Goal: Communication & Community: Share content

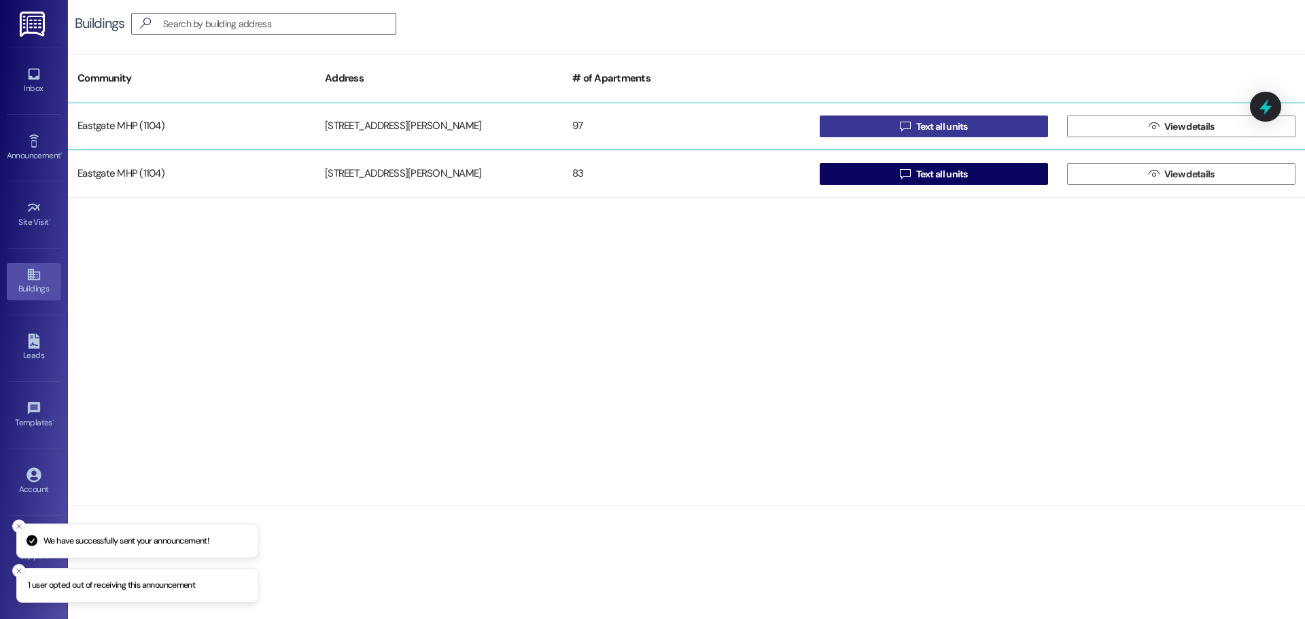
click at [884, 120] on button " Text all units" at bounding box center [934, 127] width 228 height 22
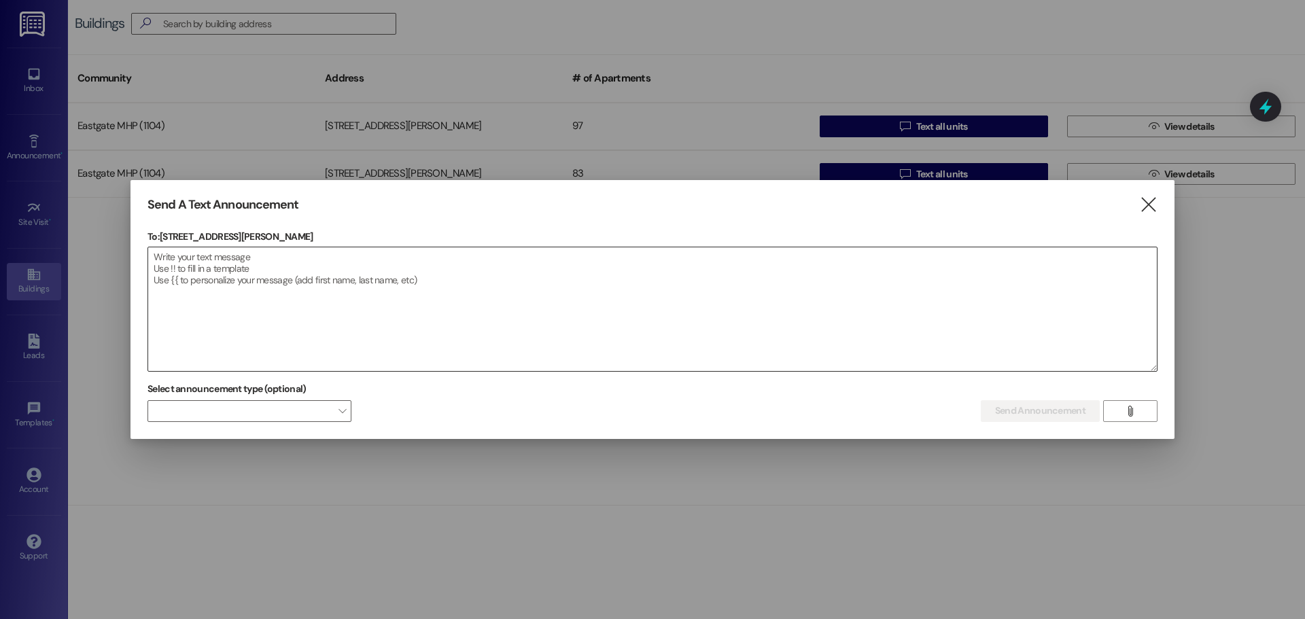
click at [300, 277] on textarea at bounding box center [652, 309] width 1009 height 124
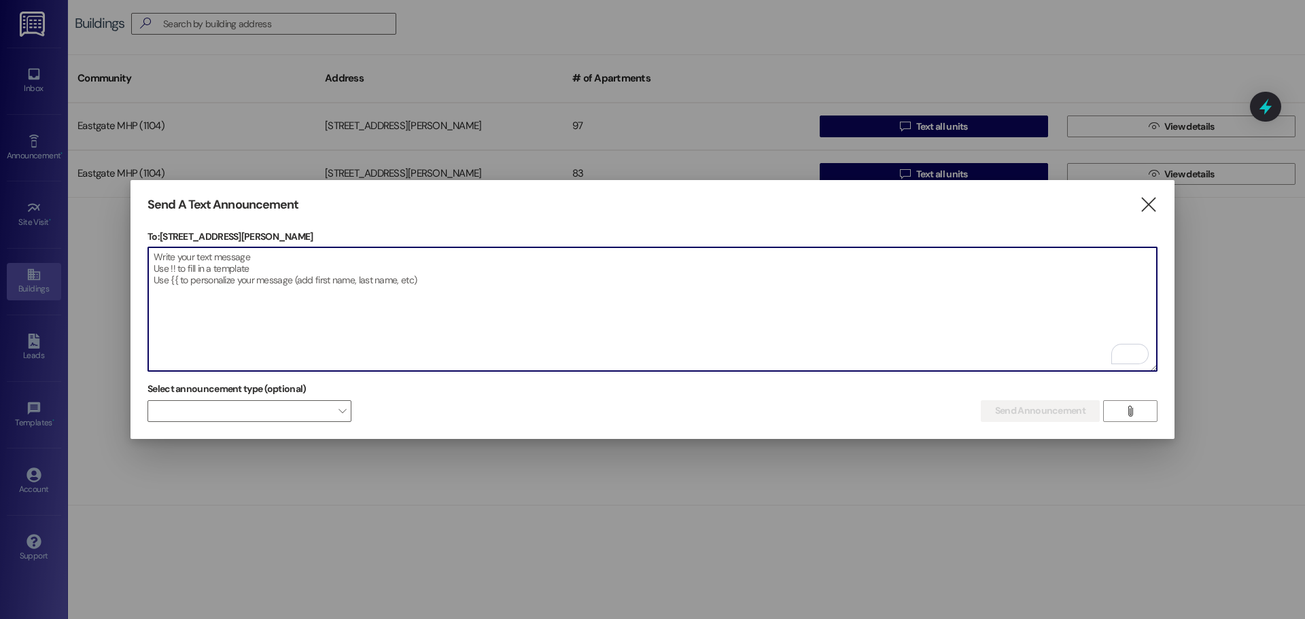
click at [168, 261] on textarea "To enrich screen reader interactions, please activate Accessibility in Grammarl…" at bounding box center [652, 309] width 1009 height 124
paste textarea "Refine"
type textarea "R"
click at [154, 255] on textarea "To enrich screen reader interactions, please activate Accessibility in Grammarl…" at bounding box center [652, 309] width 1009 height 124
paste textarea "Common Things Not to Flush Down the Toilet Flushing inappropriate items down th…"
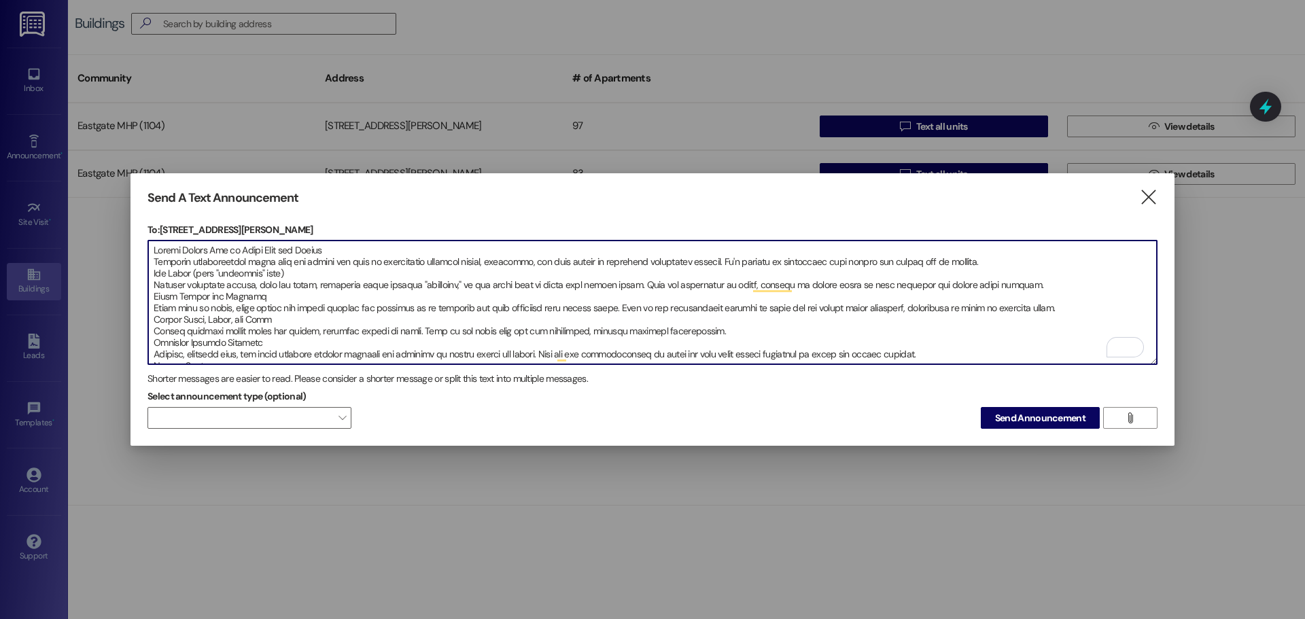
click at [341, 246] on textarea "To enrich screen reader interactions, please activate Accessibility in Grammarl…" at bounding box center [652, 303] width 1009 height 124
click at [153, 244] on textarea "To enrich screen reader interactions, please activate Accessibility in Grammarl…" at bounding box center [652, 303] width 1009 height 124
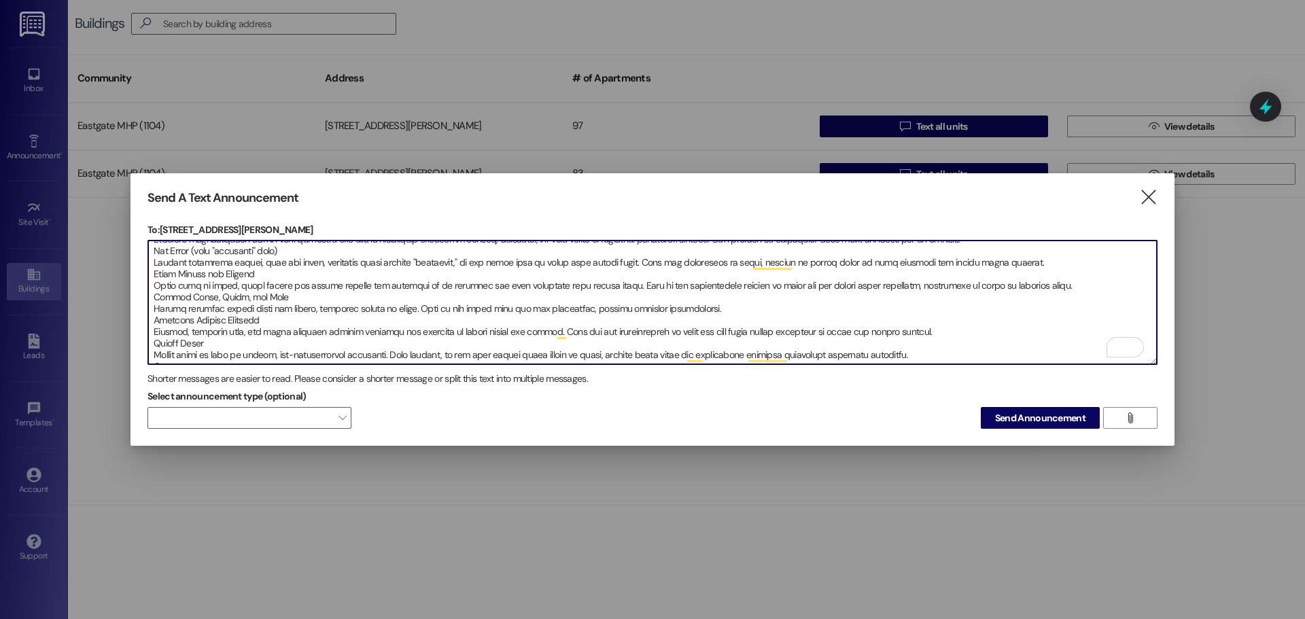
scroll to position [67, 0]
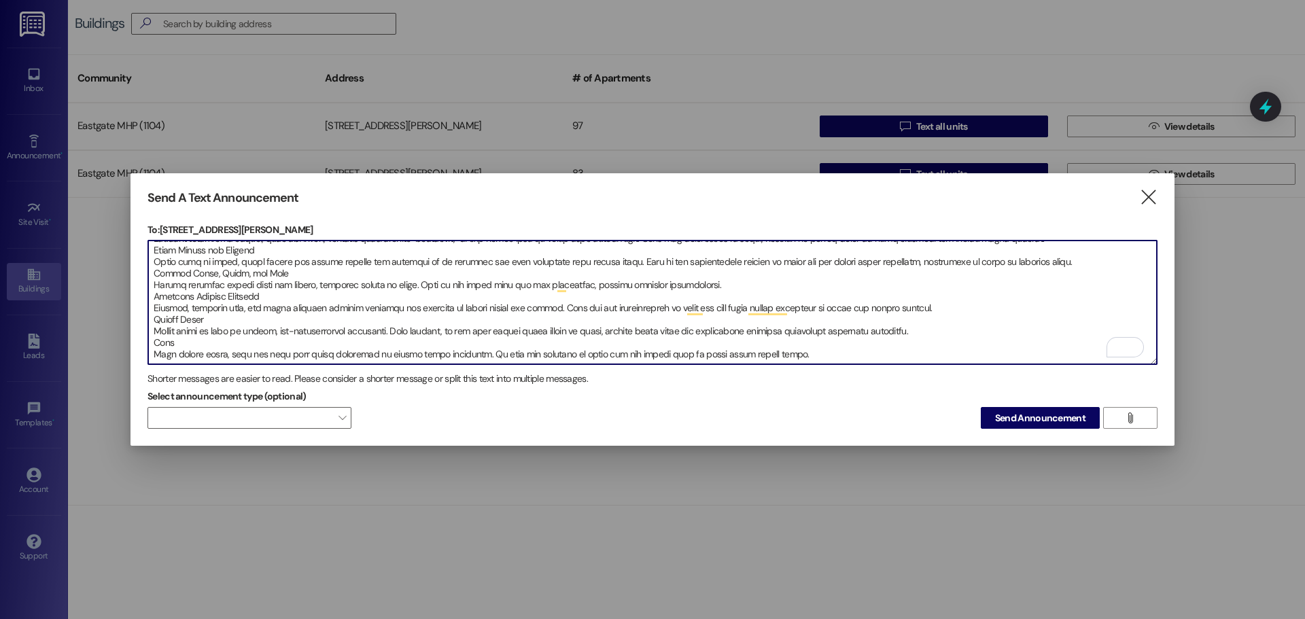
click at [1059, 330] on textarea "To enrich screen reader interactions, please activate Accessibility in Grammarl…" at bounding box center [652, 303] width 1009 height 124
click at [778, 332] on textarea "To enrich screen reader interactions, please activate Accessibility in Grammarl…" at bounding box center [652, 303] width 1009 height 124
paste textarea "To help maintain healthy plumbing and contribute to a cleaner environment, alwa…"
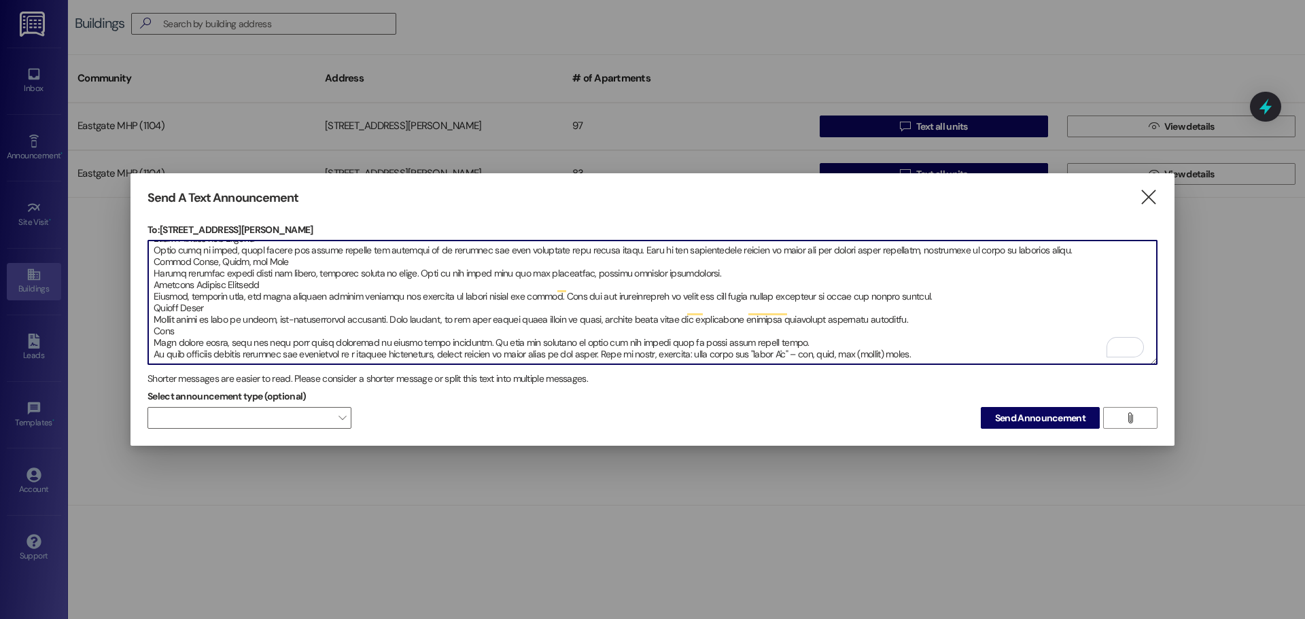
scroll to position [77, 0]
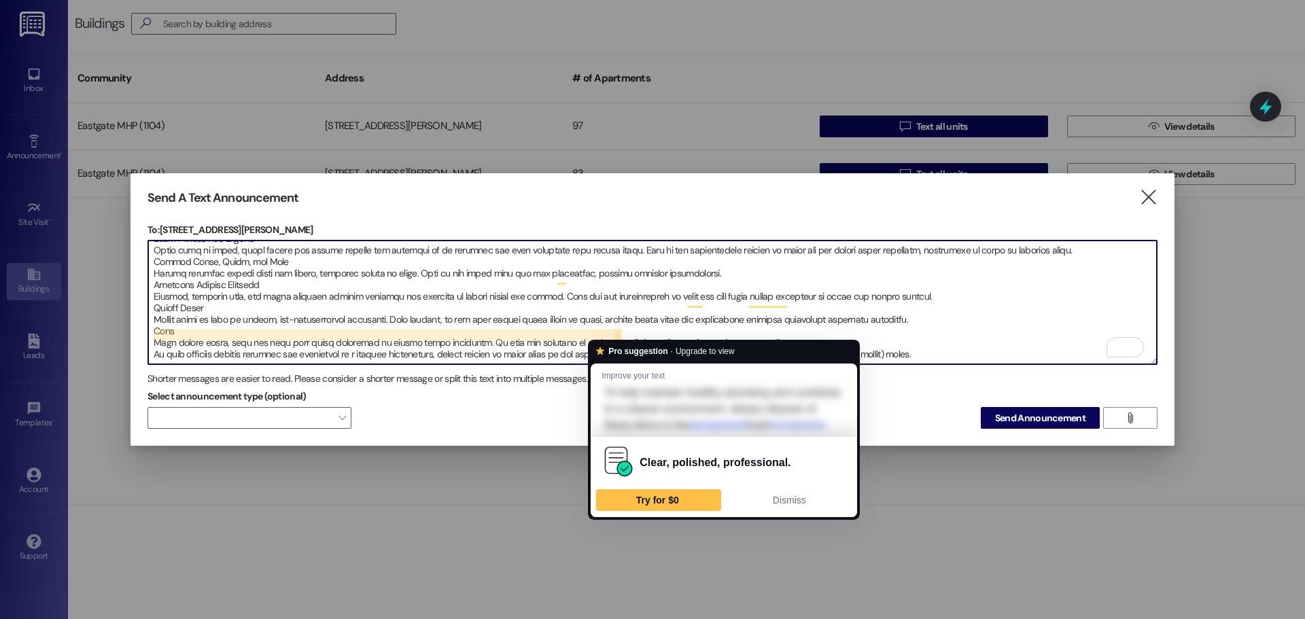
click at [623, 333] on textarea "To enrich screen reader interactions, please activate Accessibility in Grammarl…" at bounding box center [652, 303] width 1009 height 124
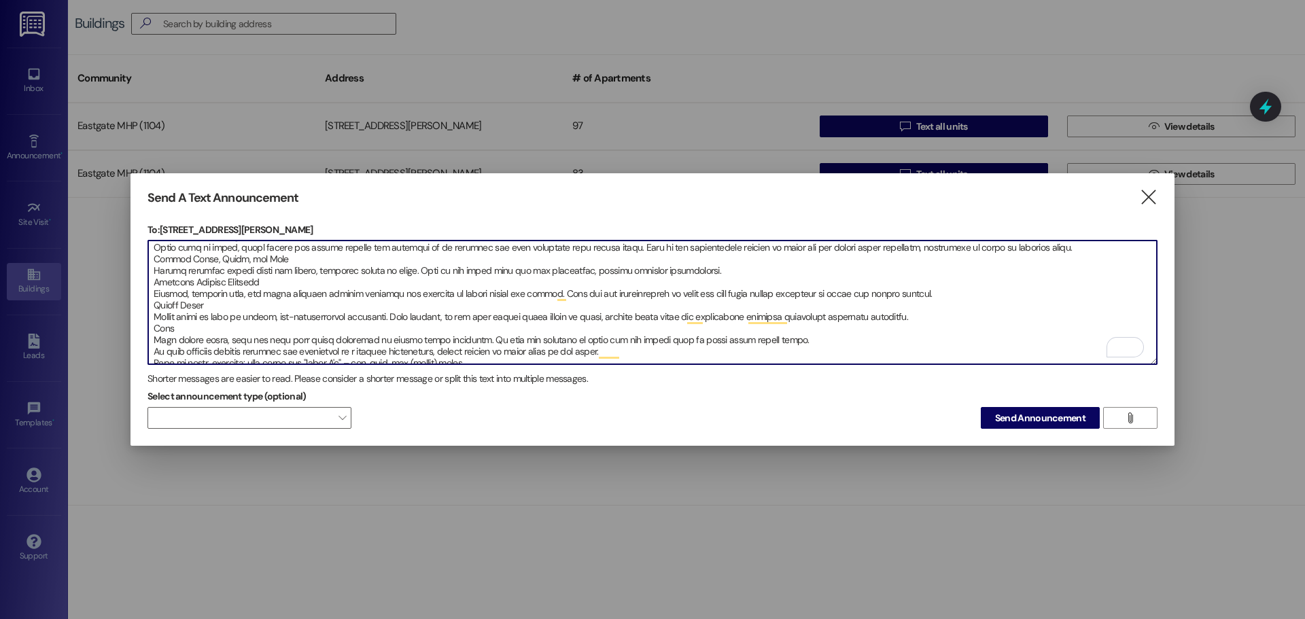
scroll to position [84, 0]
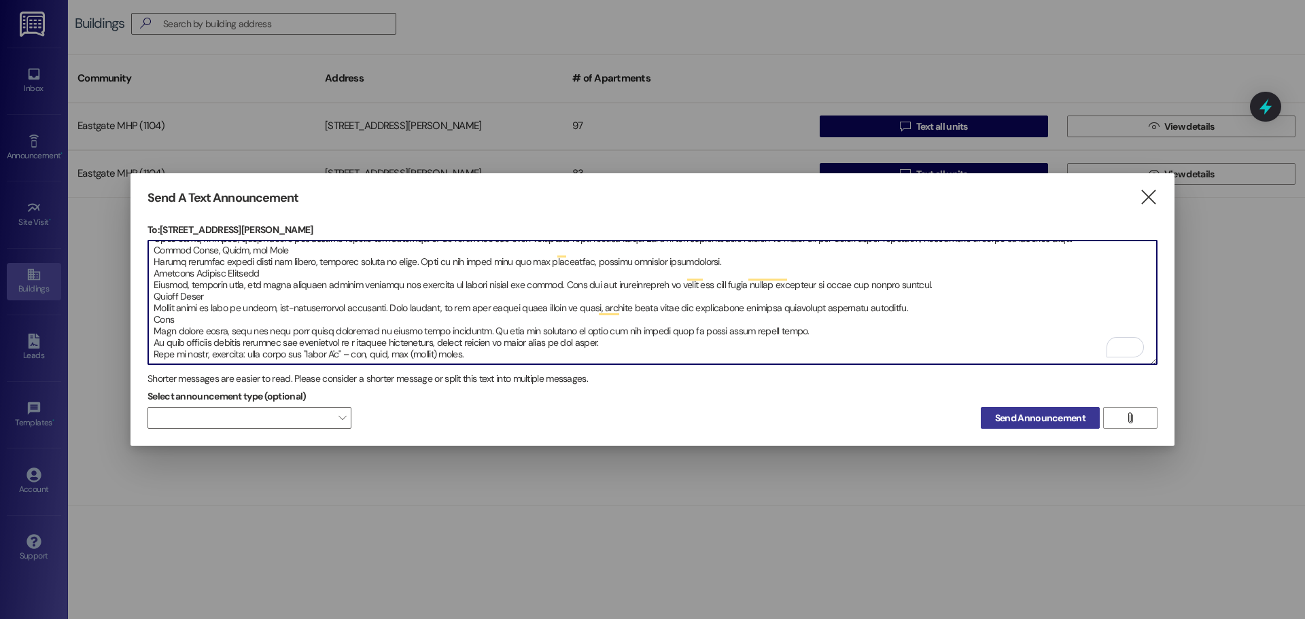
type textarea "Attention ALL TENANTS: Common Things Not to Flush Down the Toilet Flushing inap…"
click at [1010, 415] on span "Send Announcement" at bounding box center [1040, 418] width 90 height 14
